Goal: Information Seeking & Learning: Find specific fact

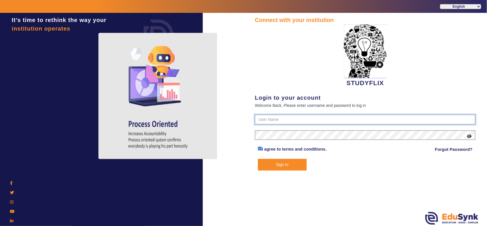
type input "6354922771"
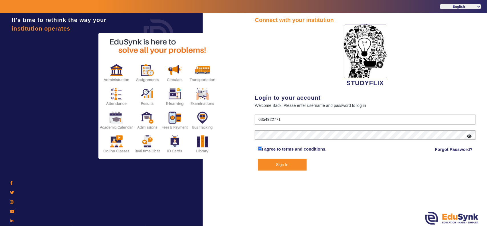
click at [283, 163] on button "Sign In" at bounding box center [282, 165] width 49 height 12
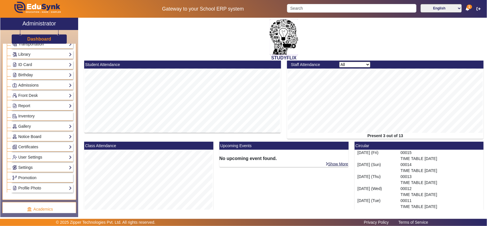
scroll to position [119, 0]
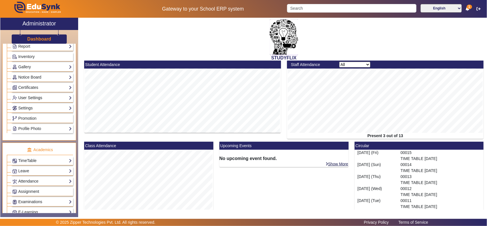
click at [33, 99] on link "User Settings" at bounding box center [42, 97] width 60 height 7
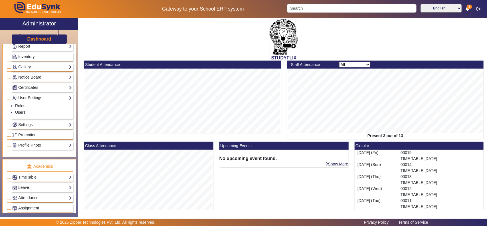
click at [33, 100] on link "User Settings" at bounding box center [42, 97] width 60 height 7
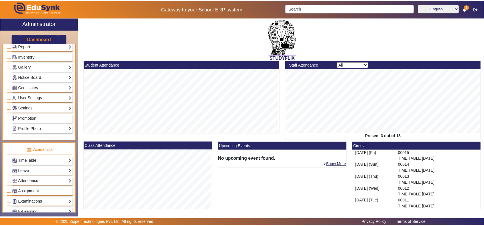
scroll to position [178, 0]
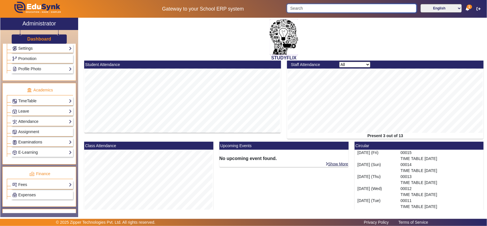
click at [344, 8] on input "Search" at bounding box center [351, 8] width 129 height 9
paste input "[PERSON_NAME]"
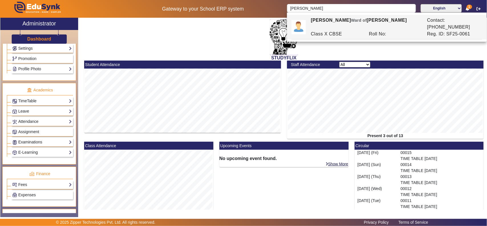
click at [353, 31] on div "Class X CBSE" at bounding box center [337, 34] width 58 height 7
type input "[PERSON_NAME]"
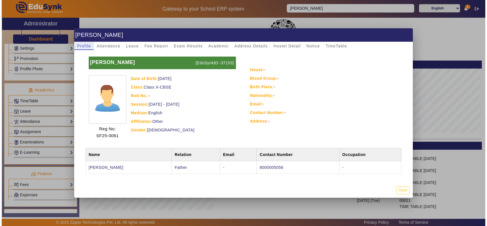
scroll to position [5, 0]
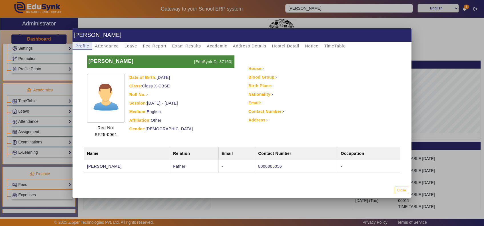
click at [221, 59] on p "[EduSynkID:-37153]" at bounding box center [214, 61] width 42 height 13
copy p "37153"
click at [266, 165] on td "8000005056" at bounding box center [296, 165] width 82 height 13
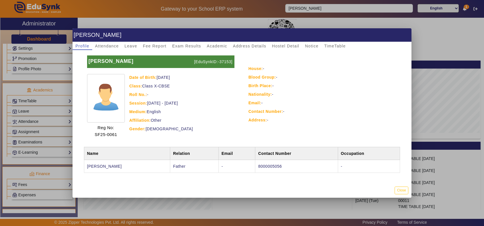
click at [266, 165] on td "8000005056" at bounding box center [296, 165] width 82 height 13
click at [275, 164] on td "8000005056" at bounding box center [296, 165] width 82 height 13
click at [398, 189] on button "Close" at bounding box center [400, 190] width 13 height 8
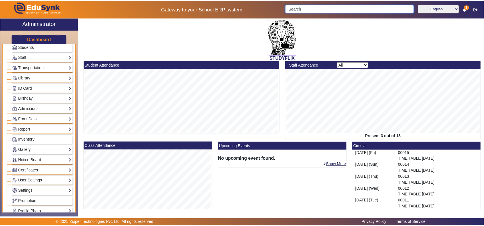
scroll to position [0, 0]
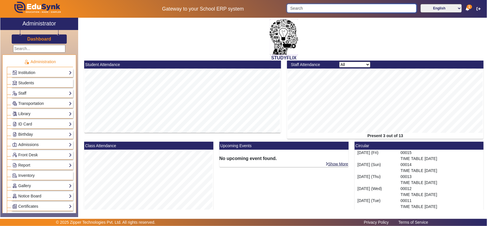
click at [340, 6] on input "Search" at bounding box center [351, 8] width 129 height 9
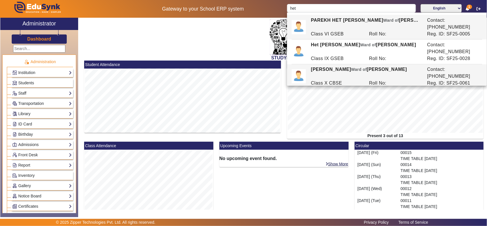
click at [336, 80] on div "Class X CBSE" at bounding box center [337, 83] width 58 height 7
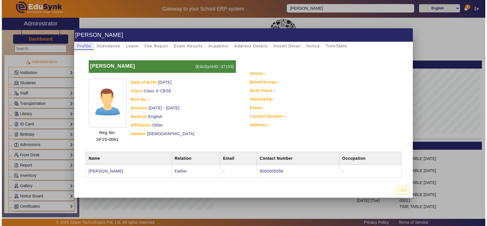
scroll to position [5, 0]
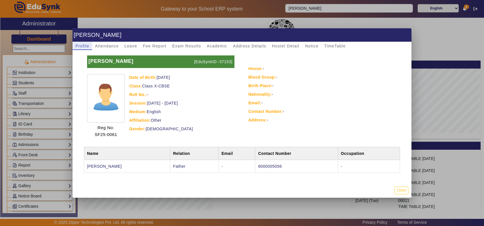
click at [255, 164] on td "8000005056" at bounding box center [296, 165] width 82 height 13
click at [255, 165] on td "8000005056" at bounding box center [296, 165] width 82 height 13
click at [255, 166] on td "8000005056" at bounding box center [296, 165] width 82 height 13
click at [231, 187] on mat-dialog-actions "Close" at bounding box center [241, 190] width 339 height 15
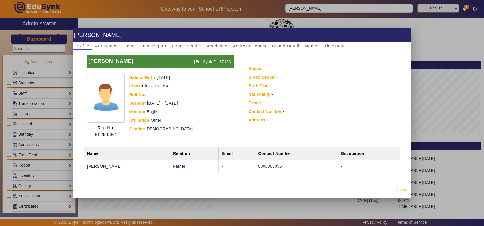
click at [170, 166] on td "Father" at bounding box center [194, 165] width 49 height 13
click at [175, 115] on div "Date of Birth: [DEMOGRAPHIC_DATA] Class: Class X-CBSE Roll No.: - Session: [DAT…" at bounding box center [181, 106] width 105 height 64
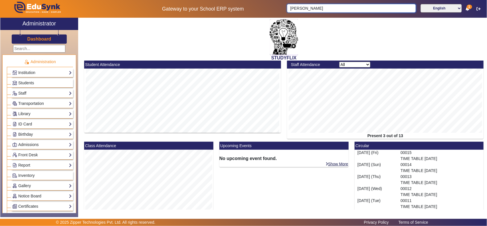
click at [328, 10] on input "[PERSON_NAME]" at bounding box center [351, 8] width 129 height 9
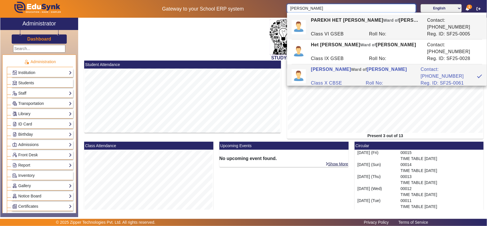
click at [328, 10] on input "[PERSON_NAME]" at bounding box center [351, 8] width 129 height 9
paste input "9909412292"
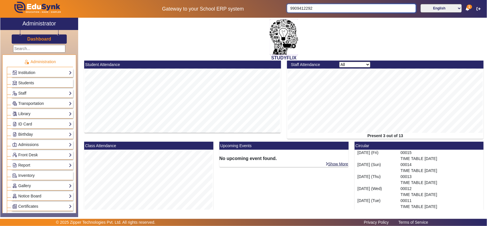
click at [301, 6] on input "9909412292" at bounding box center [351, 8] width 129 height 9
paste input "8160198"
type input "8160198292"
click at [21, 81] on span "Students" at bounding box center [26, 82] width 16 height 5
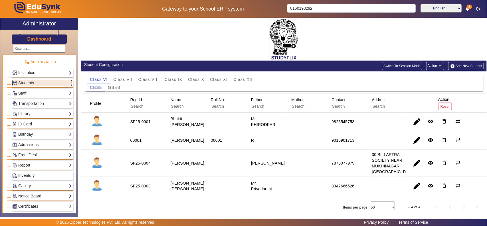
click at [357, 107] on input "text" at bounding box center [357, 106] width 51 height 7
click at [400, 66] on button "Switch To Session Mode" at bounding box center [402, 66] width 40 height 9
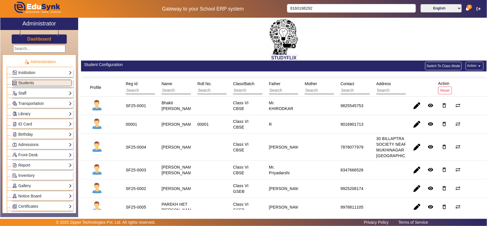
click at [350, 89] on input "text" at bounding box center [366, 90] width 51 height 7
paste input "8160198292"
type input "8160198292"
click at [26, 93] on link "Staff" at bounding box center [42, 93] width 60 height 7
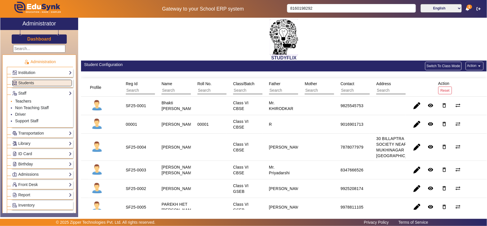
click at [26, 100] on link "Teachers" at bounding box center [23, 101] width 16 height 5
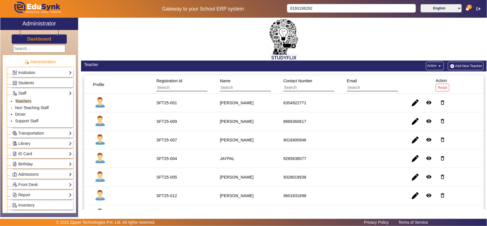
click at [22, 109] on link "Non Teaching Staff" at bounding box center [32, 107] width 34 height 5
